Goal: Navigation & Orientation: Find specific page/section

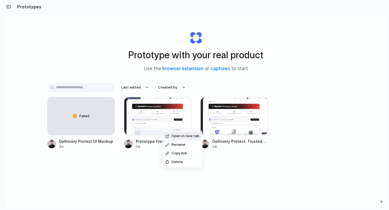
click at [343, 122] on div "Open in new tab Rename Copy link Delete" at bounding box center [194, 105] width 389 height 210
click at [240, 118] on div at bounding box center [233, 116] width 67 height 38
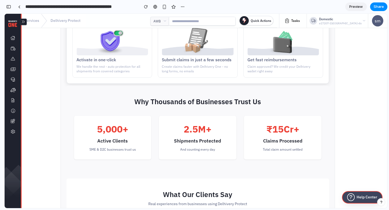
scroll to position [86, 0]
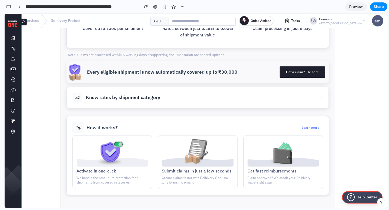
click at [145, 98] on h2 "Know rates by shipment category" at bounding box center [123, 97] width 74 height 7
click at [306, 96] on button "Know rates by shipment category" at bounding box center [198, 97] width 262 height 21
click at [309, 96] on button "Know rates by shipment category" at bounding box center [198, 97] width 262 height 21
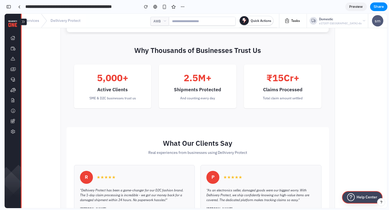
scroll to position [373, 0]
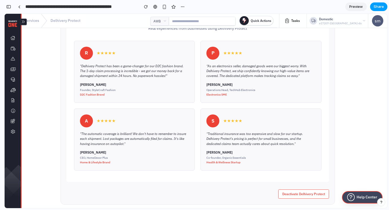
click at [380, 10] on button "Share" at bounding box center [378, 6] width 17 height 9
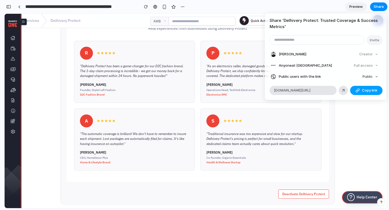
click at [360, 90] on button "Copy link" at bounding box center [366, 90] width 32 height 9
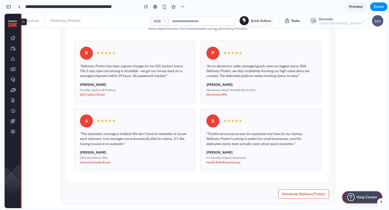
click at [22, 7] on div "Share ' Delhivery Protect: Trusted Coverage & Success Metrics ' Invite Manoj R …" at bounding box center [194, 105] width 389 height 210
click at [21, 6] on link at bounding box center [19, 7] width 8 height 8
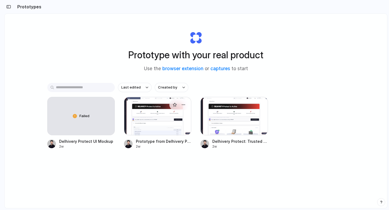
click at [158, 119] on div at bounding box center [157, 116] width 67 height 38
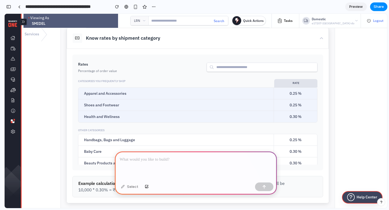
scroll to position [74, 0]
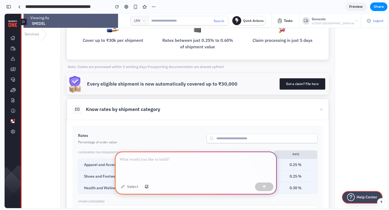
click at [214, 109] on button "Know rates by shipment category" at bounding box center [198, 109] width 262 height 21
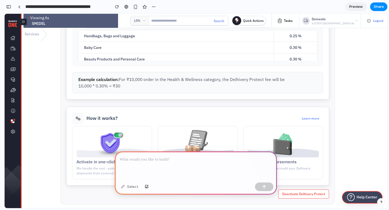
scroll to position [0, 0]
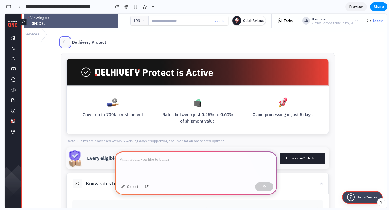
click at [62, 40] on button "button" at bounding box center [64, 42] width 9 height 9
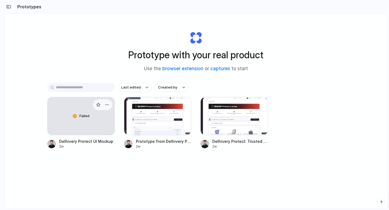
click at [75, 121] on div "Failed" at bounding box center [81, 116] width 67 height 38
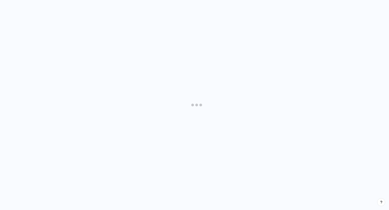
scroll to position [23, 0]
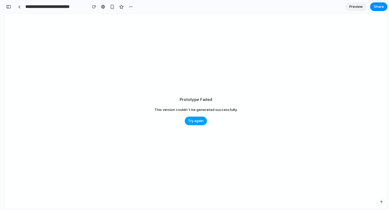
click at [193, 120] on span "Try again" at bounding box center [196, 120] width 16 height 5
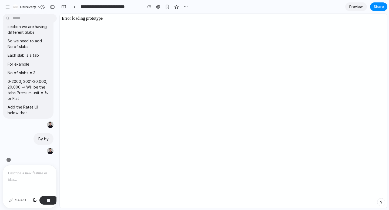
scroll to position [0, 0]
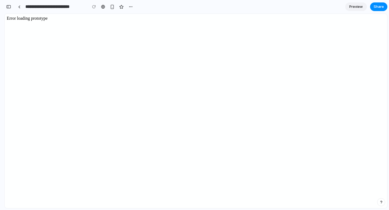
click at [355, 8] on span "Preview" at bounding box center [355, 6] width 13 height 5
click at [358, 7] on span "Edit" at bounding box center [355, 6] width 6 height 5
